Goal: Task Accomplishment & Management: Use online tool/utility

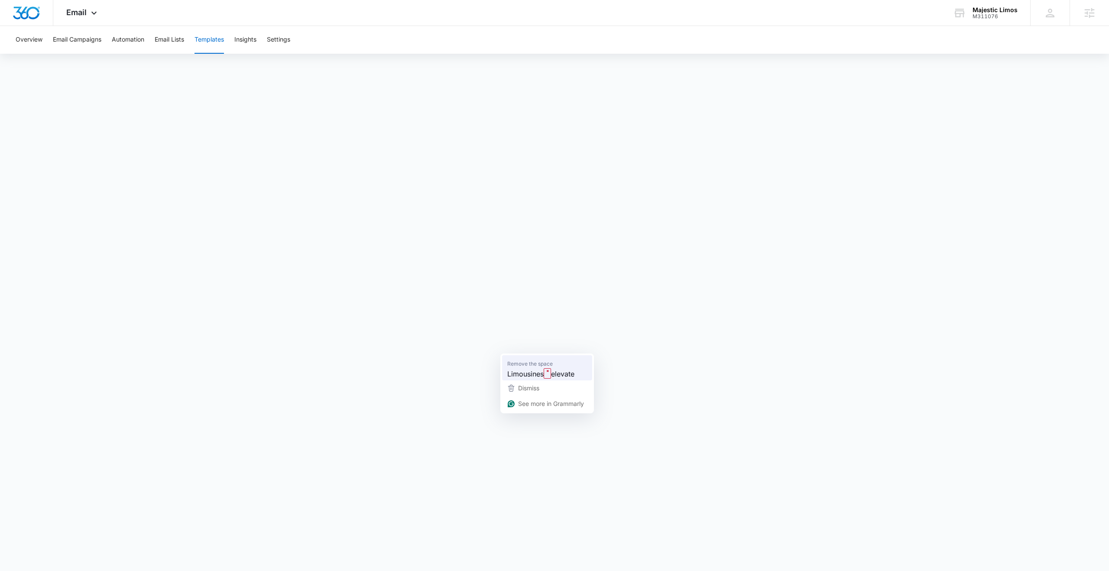
click at [534, 372] on span "Limousines" at bounding box center [525, 373] width 36 height 11
click at [88, 38] on button "Email Campaigns" at bounding box center [77, 40] width 49 height 28
click at [207, 42] on button "Templates" at bounding box center [208, 40] width 29 height 28
click at [78, 39] on button "Email Campaigns" at bounding box center [77, 40] width 49 height 28
click at [66, 44] on button "Email Campaigns" at bounding box center [77, 40] width 49 height 28
